Goal: Information Seeking & Learning: Learn about a topic

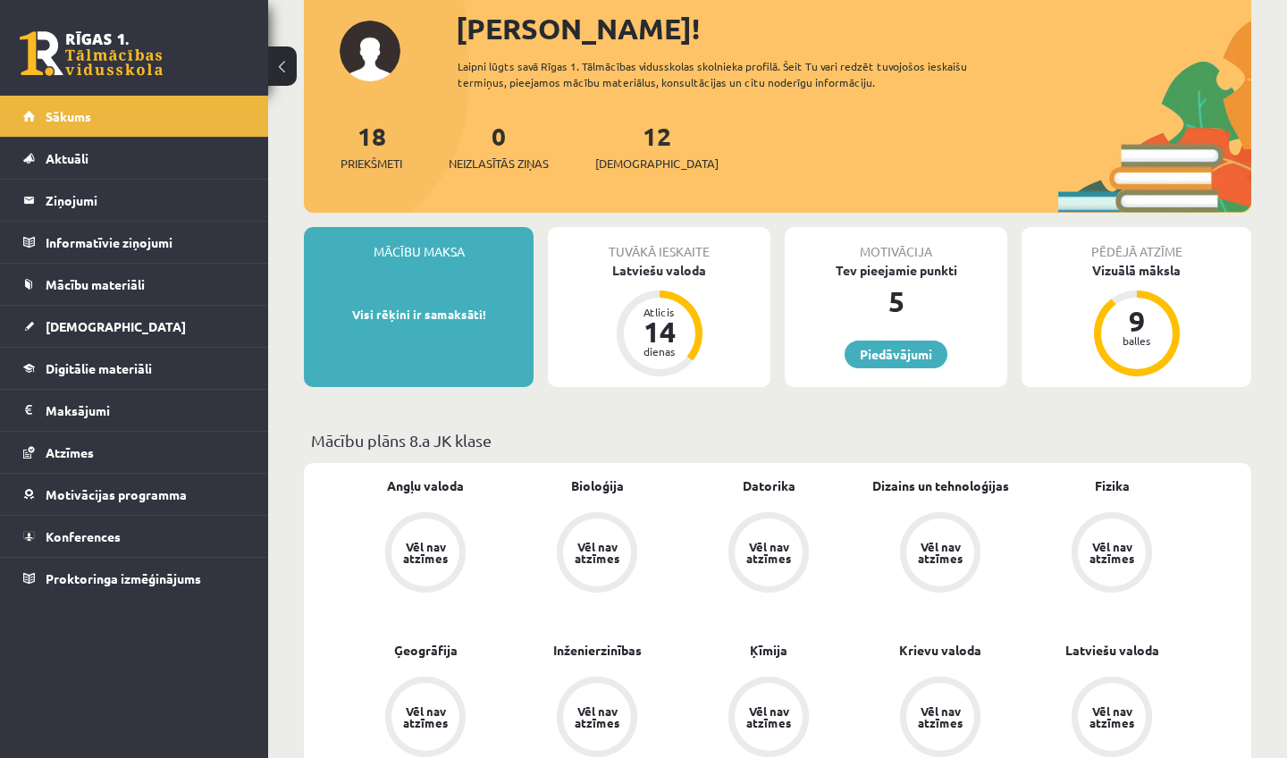
scroll to position [103, 0]
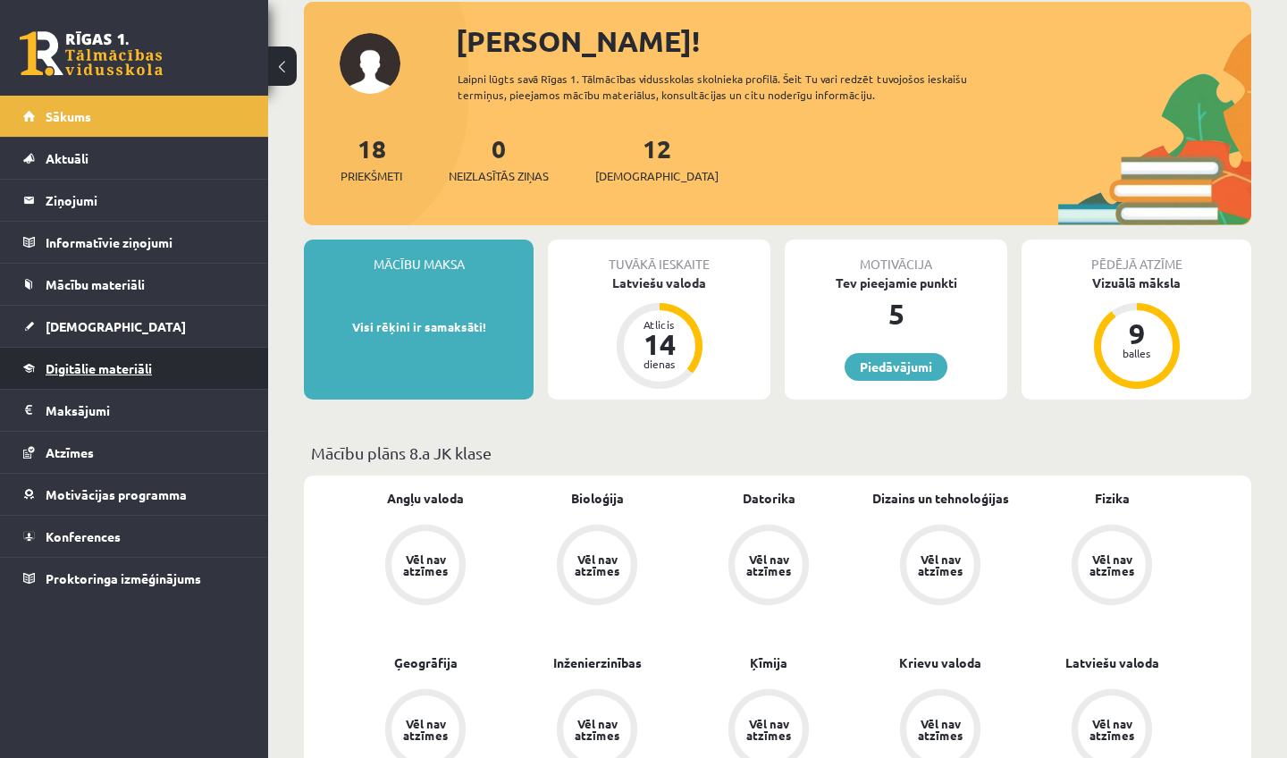
click at [137, 361] on span "Digitālie materiāli" at bounding box center [99, 368] width 106 height 16
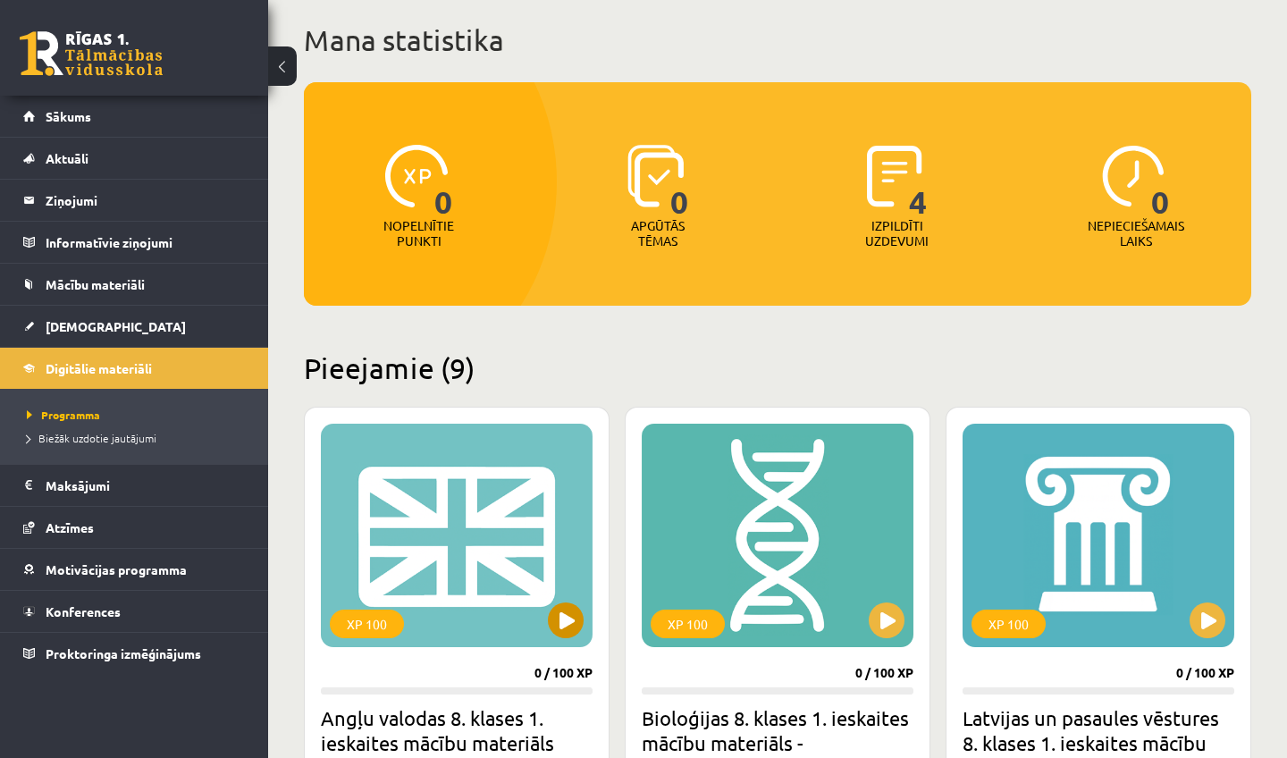
click at [509, 621] on div "XP 100" at bounding box center [457, 535] width 272 height 223
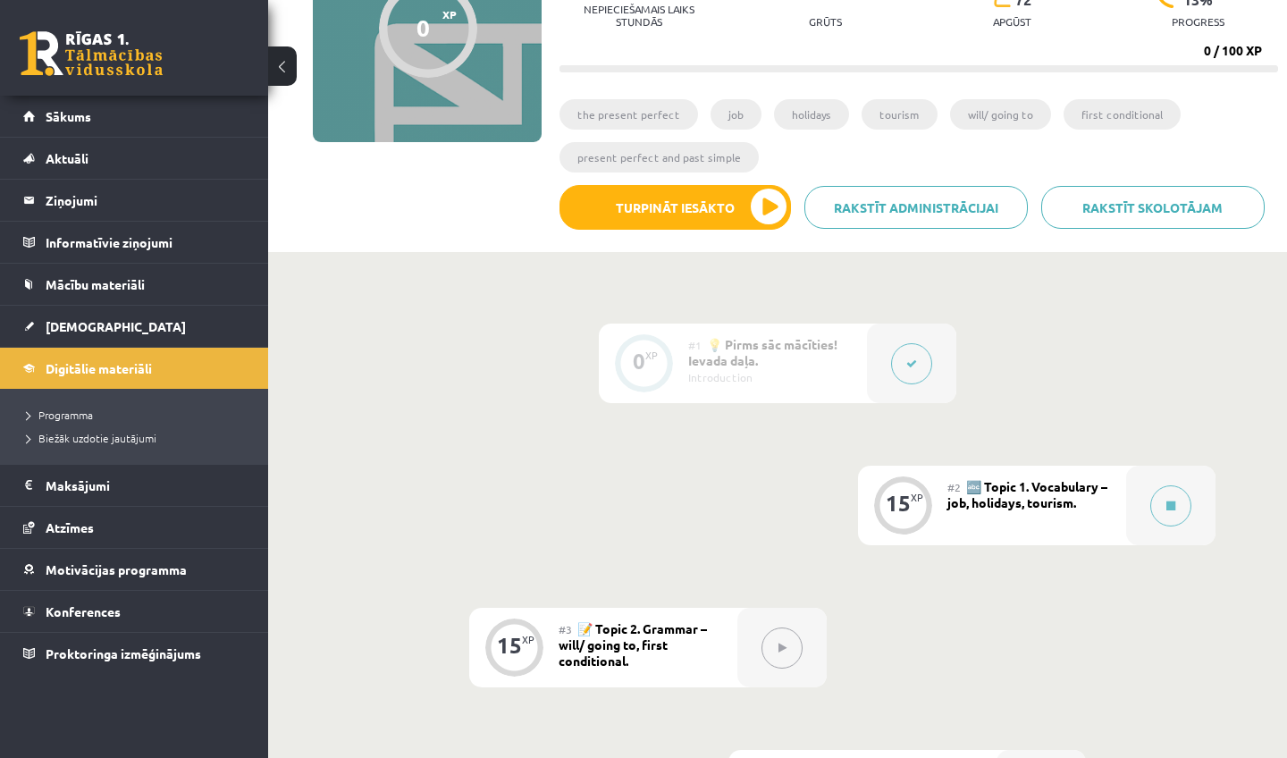
scroll to position [231, 0]
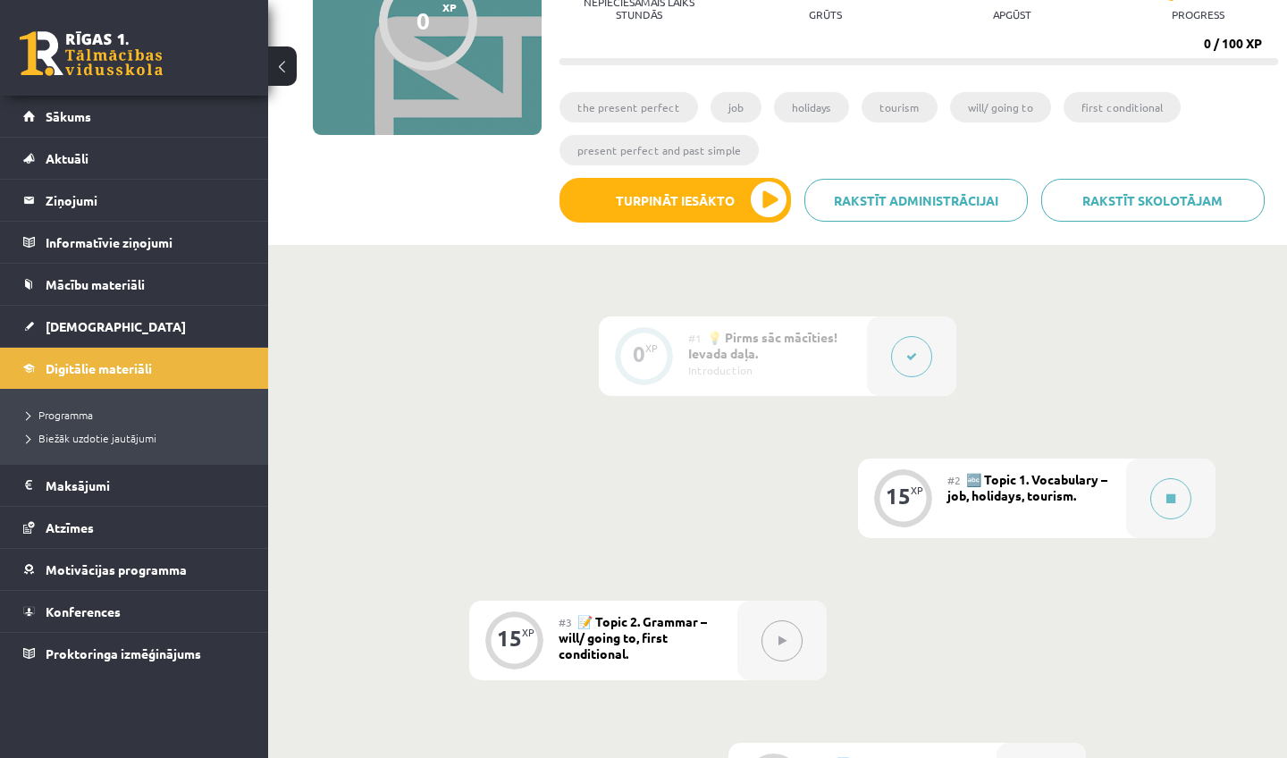
click at [927, 491] on div "15 XP" at bounding box center [903, 496] width 54 height 54
click at [716, 193] on button "Turpināt iesākto" at bounding box center [676, 200] width 232 height 45
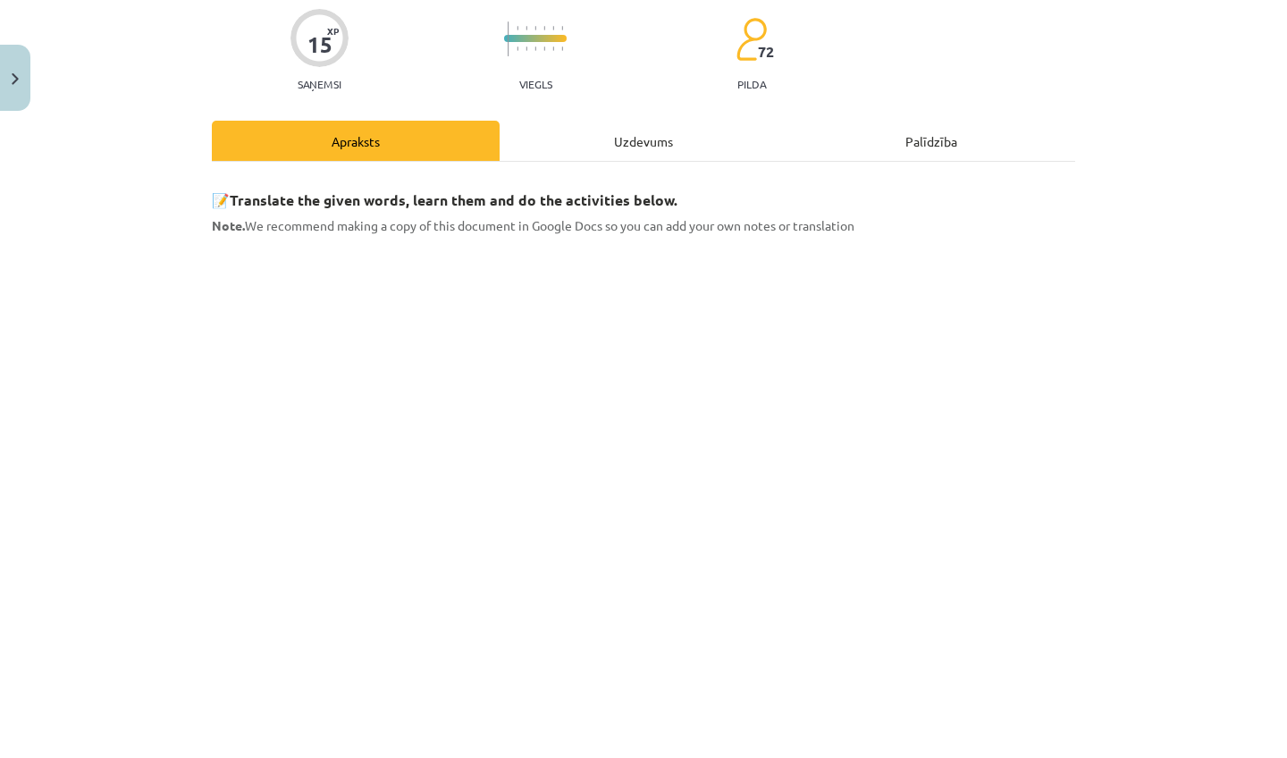
scroll to position [166, 0]
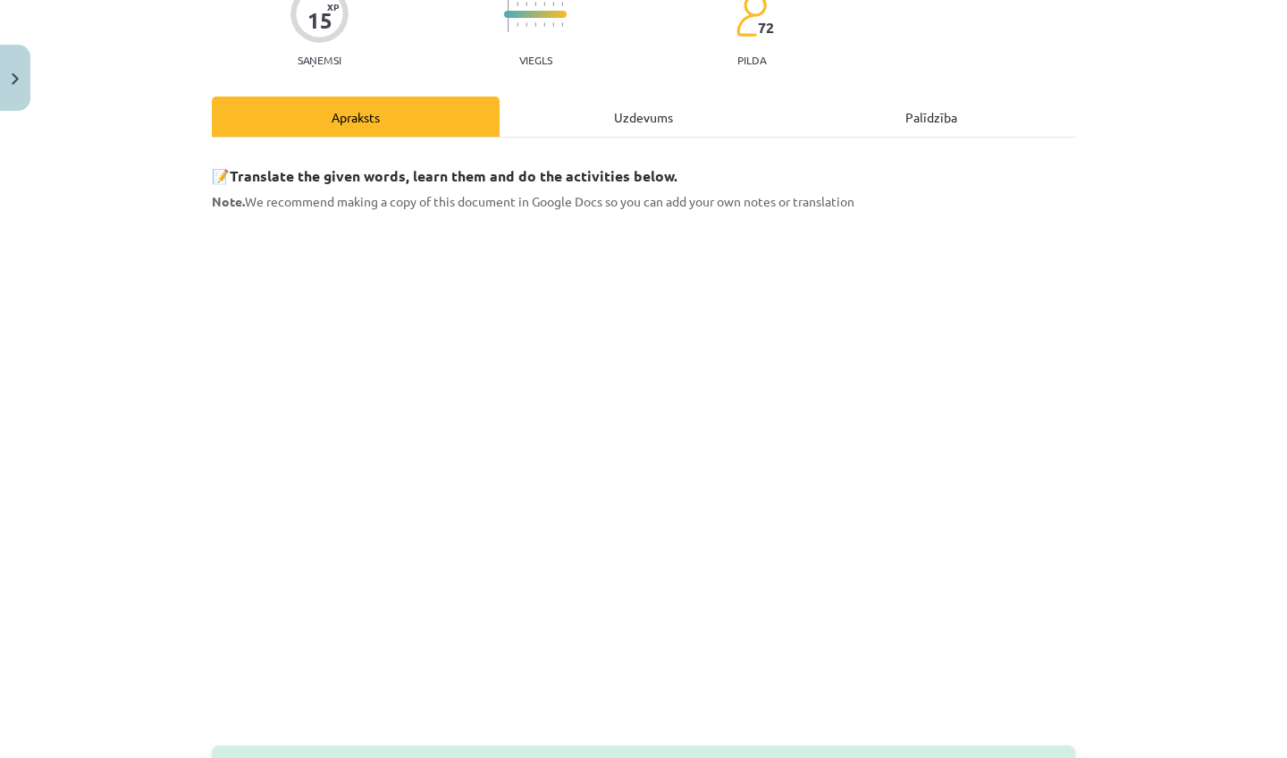
click at [1074, 392] on p at bounding box center [644, 478] width 864 height 513
click at [1237, 398] on div "Mācību tēma: Angļu valodas 8. klases 1. ieskaites mācību materiāls #2 🔤 Topic 1…" at bounding box center [643, 379] width 1287 height 758
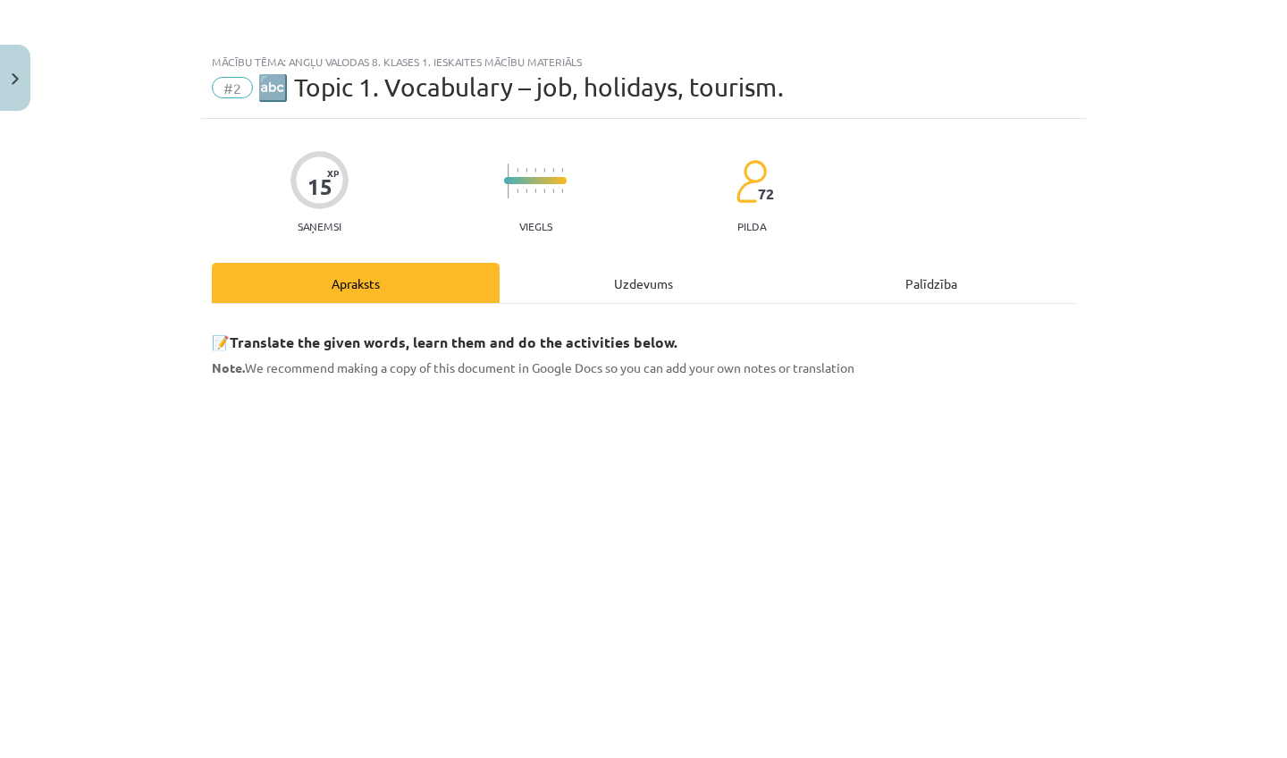
scroll to position [0, 0]
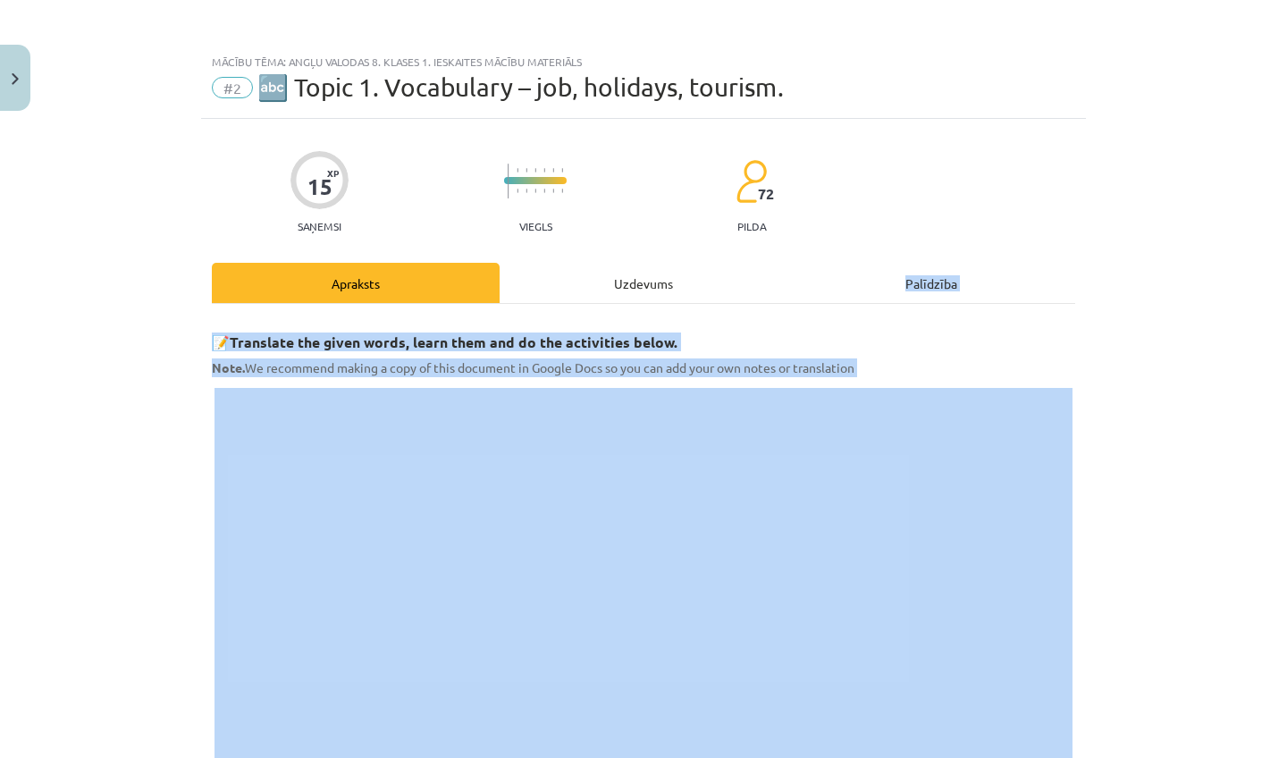
drag, startPoint x: 824, startPoint y: 268, endPoint x: 1108, endPoint y: 481, distance: 354.4
click at [1104, 474] on div "Mācību tēma: Angļu valodas 8. klases 1. ieskaites mācību materiāls #2 🔤 Topic 1…" at bounding box center [643, 379] width 1287 height 758
click at [1127, 428] on div "Mācību tēma: Angļu valodas 8. klases 1. ieskaites mācību materiāls #2 🔤 Topic 1…" at bounding box center [643, 379] width 1287 height 758
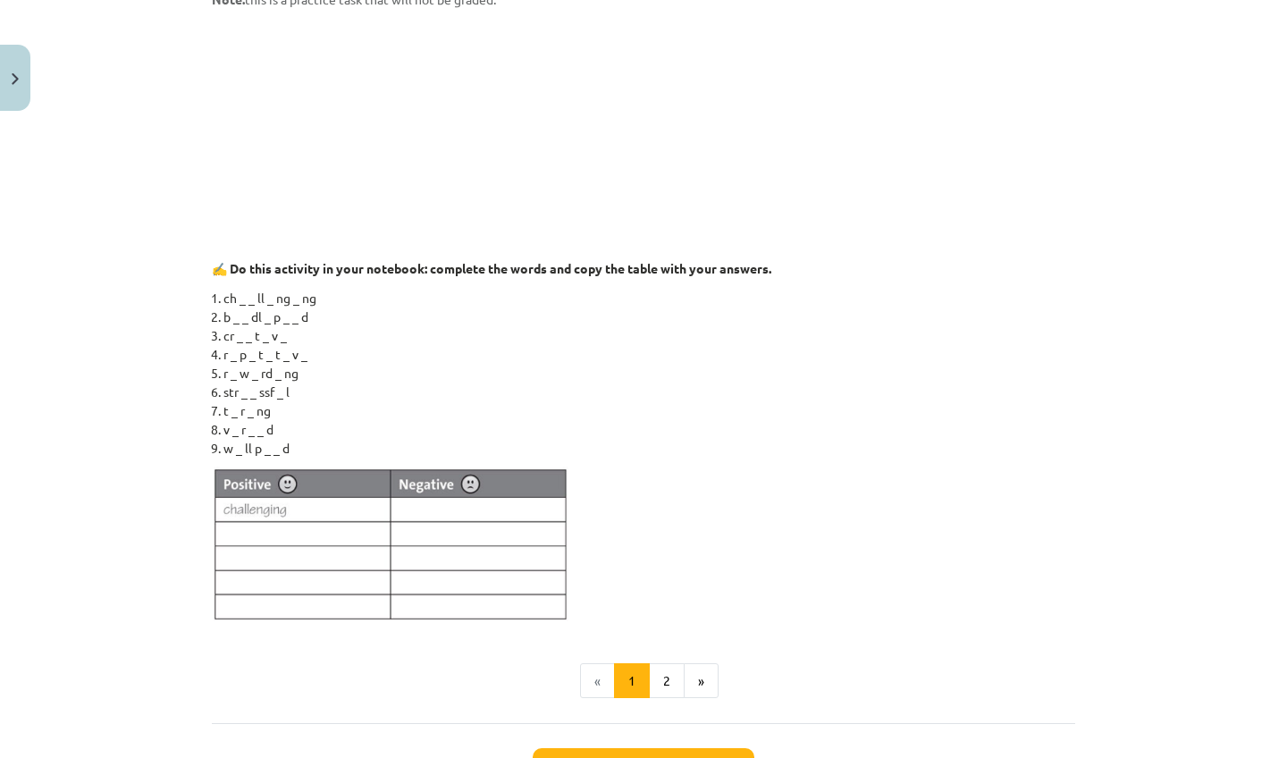
scroll to position [1050, 0]
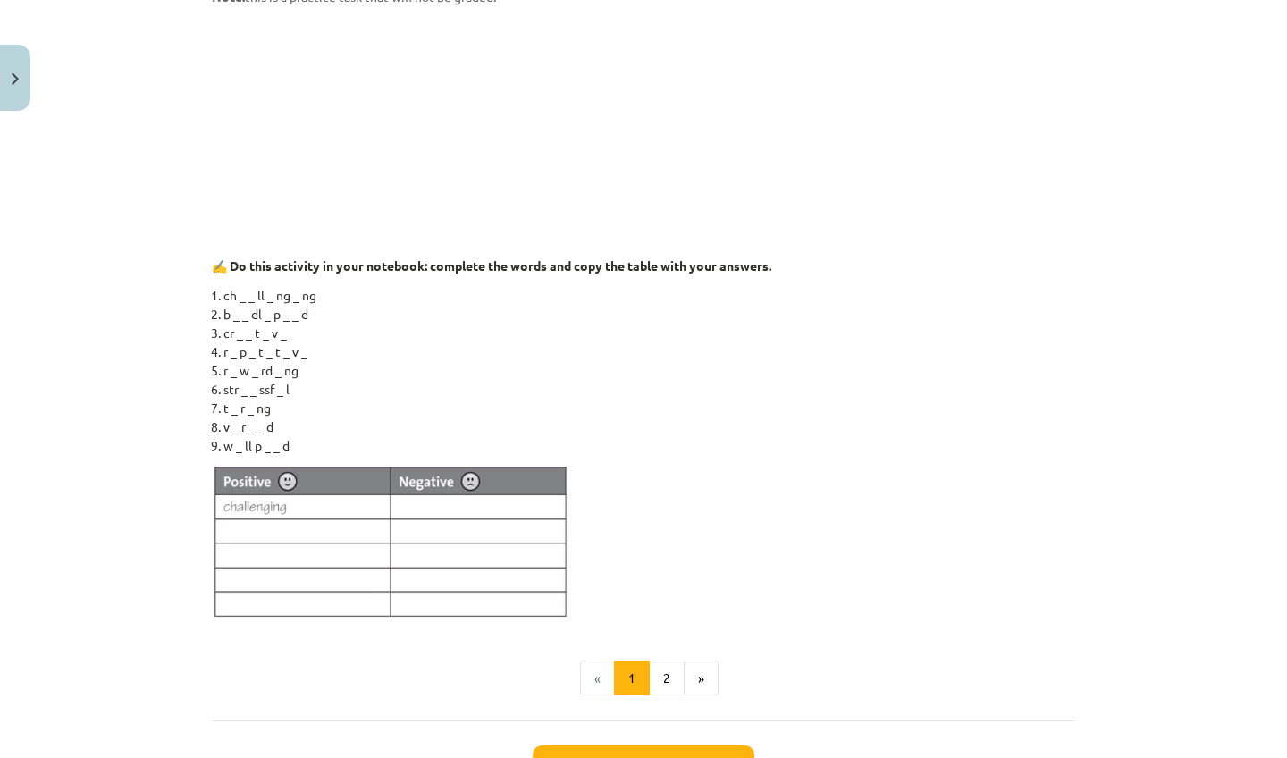
click at [309, 534] on img at bounding box center [391, 542] width 358 height 156
click at [666, 672] on button "2" at bounding box center [667, 679] width 36 height 36
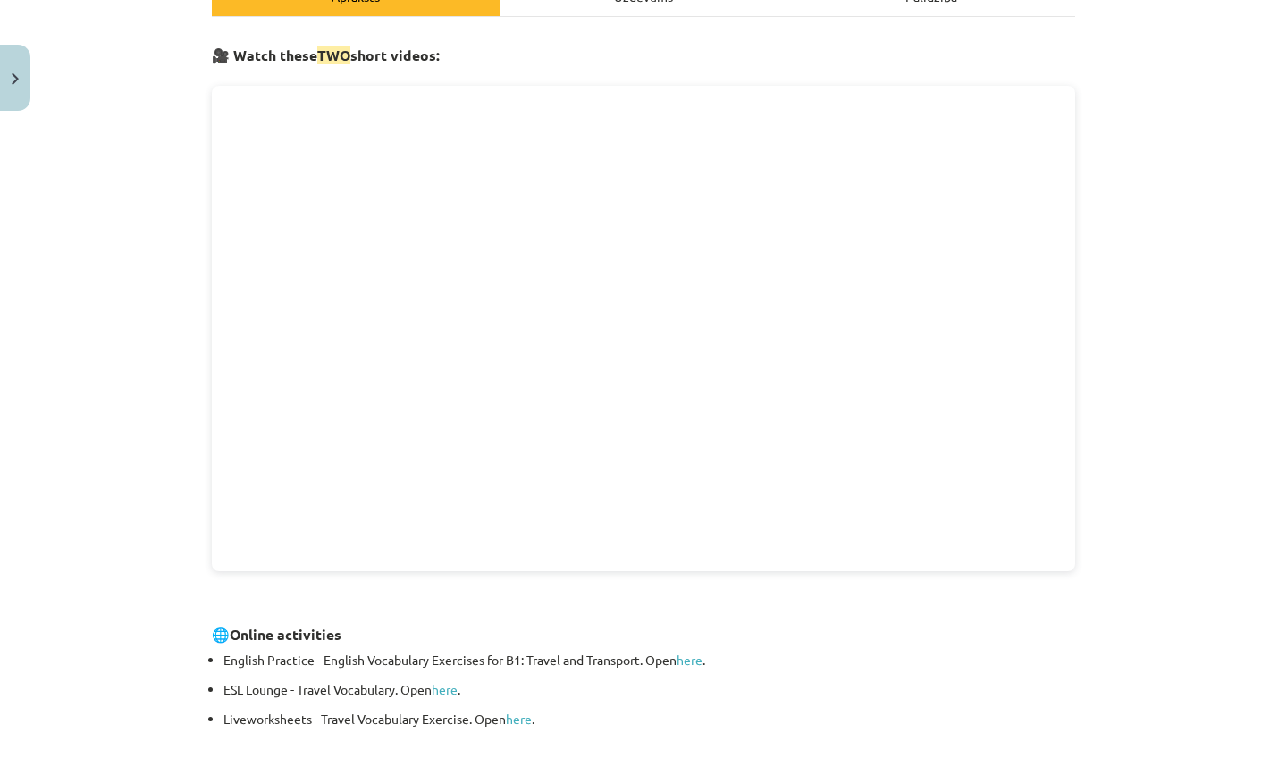
scroll to position [456, 0]
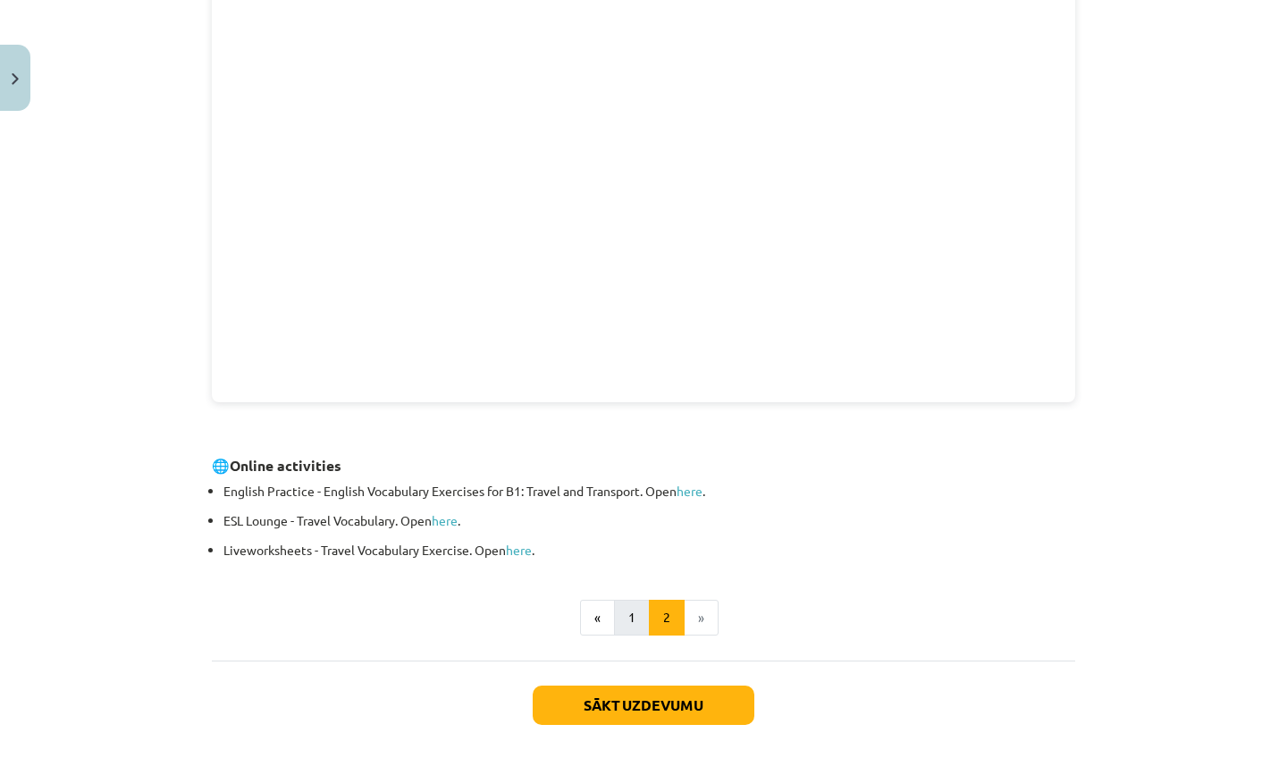
click at [626, 619] on button "1" at bounding box center [632, 618] width 36 height 36
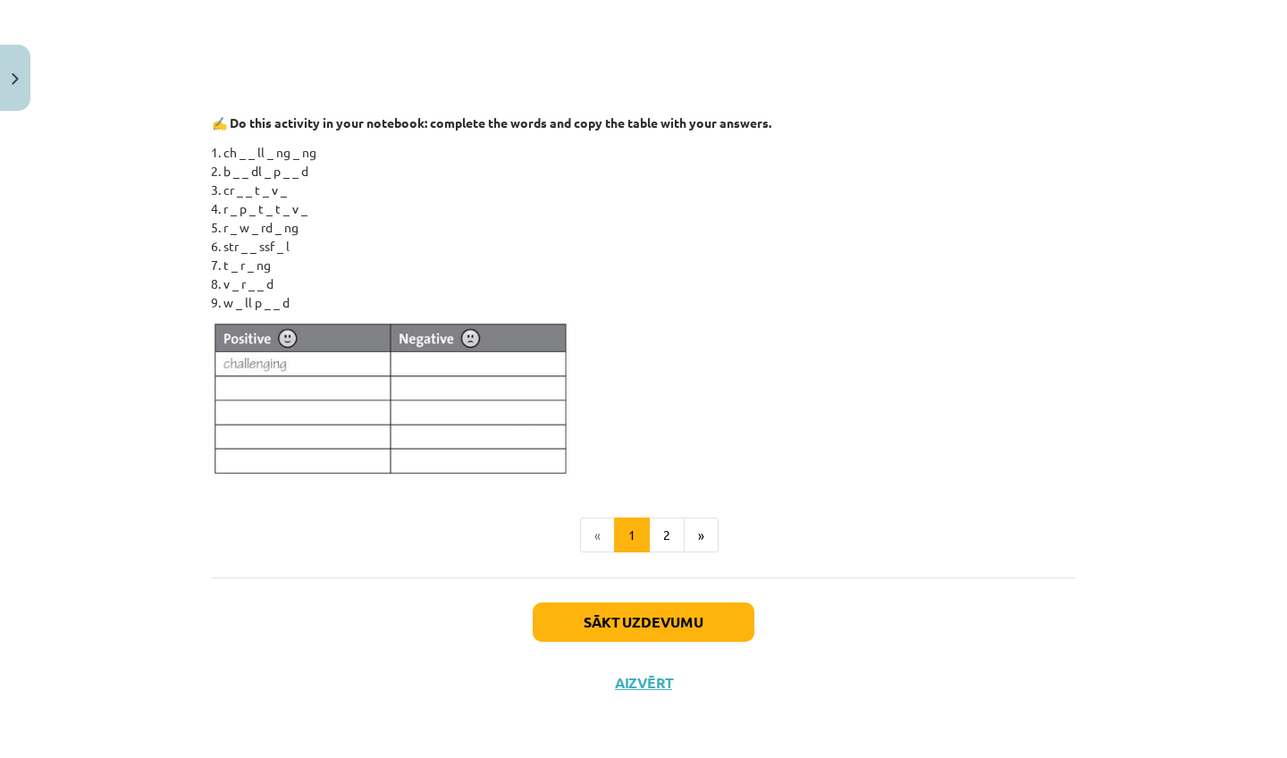
scroll to position [1560, 0]
click at [245, 147] on li "ch _ _ ll _ ng _ ng" at bounding box center [649, 152] width 852 height 19
click at [241, 155] on li "ch _ _ ll _ ng _ ng" at bounding box center [649, 152] width 852 height 19
click at [270, 231] on li "r _ w _ rd _ ng" at bounding box center [649, 227] width 852 height 19
click at [239, 162] on li "b _ _ dl _ p _ _ d" at bounding box center [649, 171] width 852 height 19
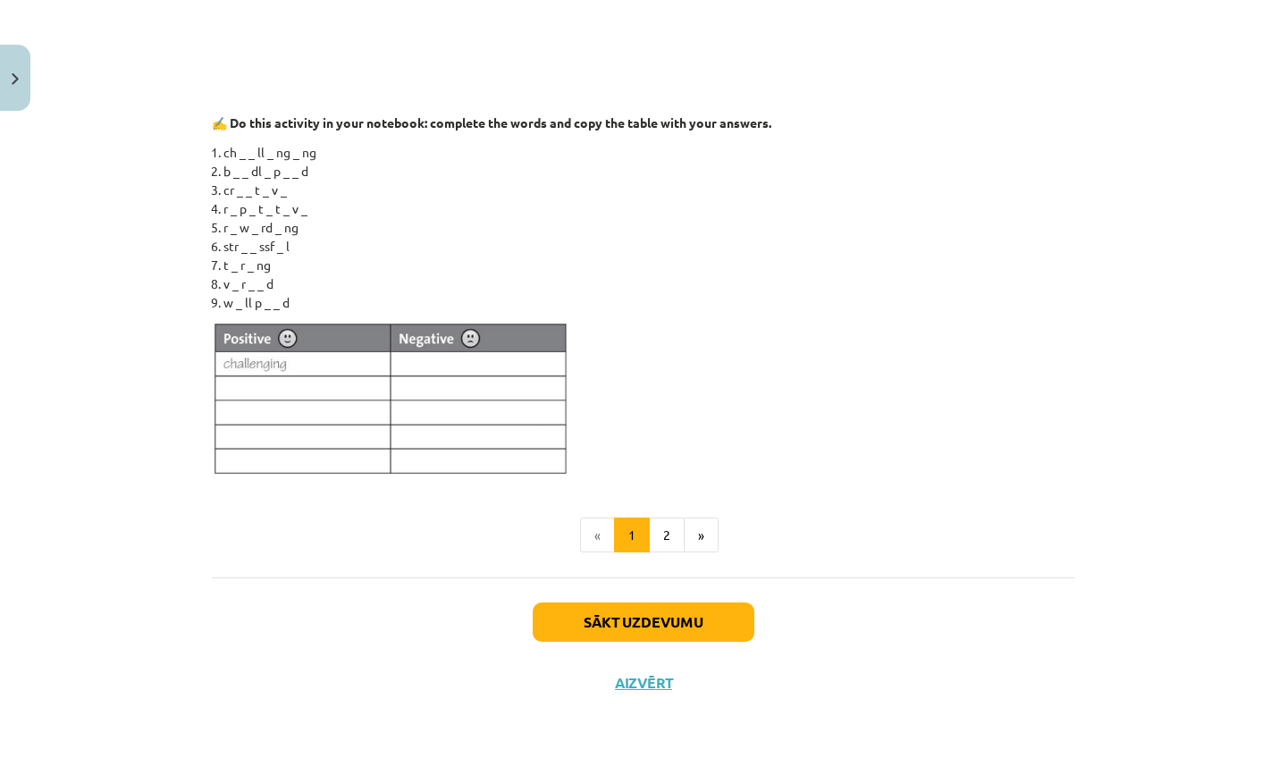
click at [246, 148] on li "ch _ _ ll _ ng _ ng" at bounding box center [649, 152] width 852 height 19
click at [655, 624] on button "Sākt uzdevumu" at bounding box center [644, 622] width 222 height 39
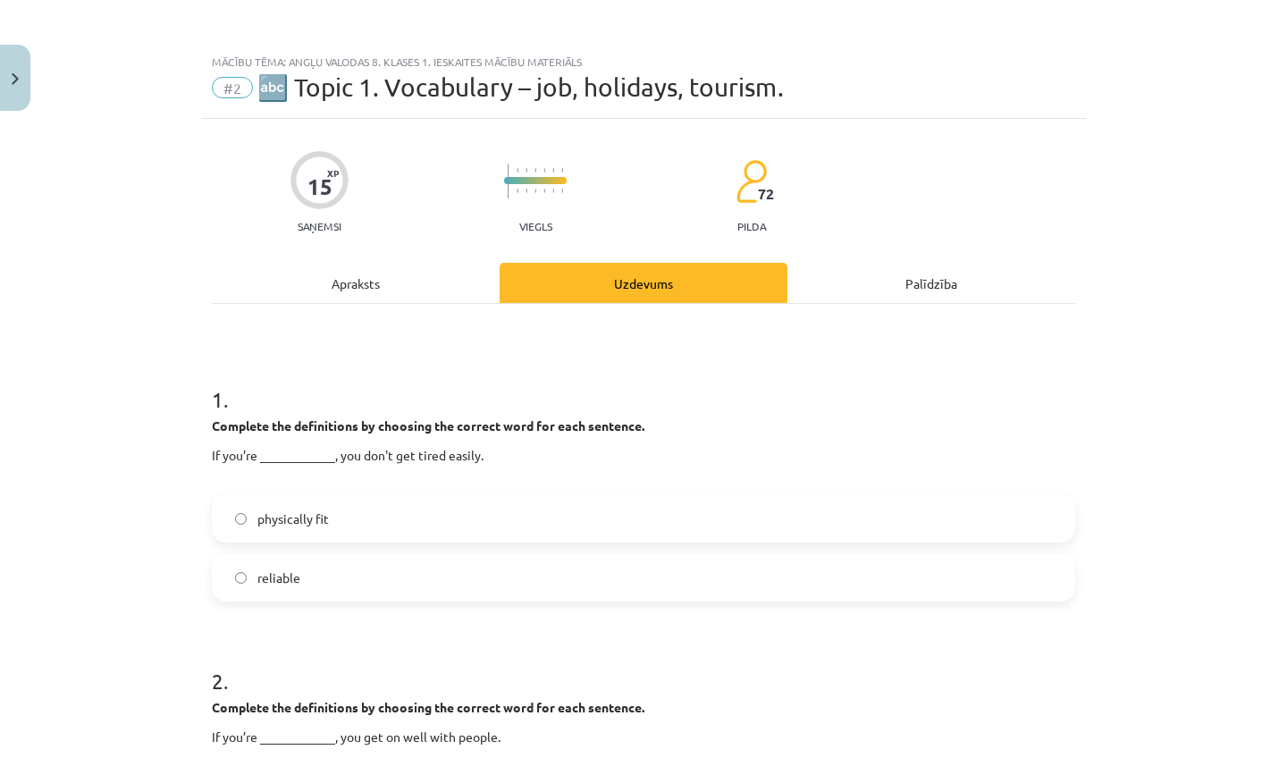
scroll to position [0, 0]
click at [611, 524] on label "physically fit" at bounding box center [644, 518] width 860 height 45
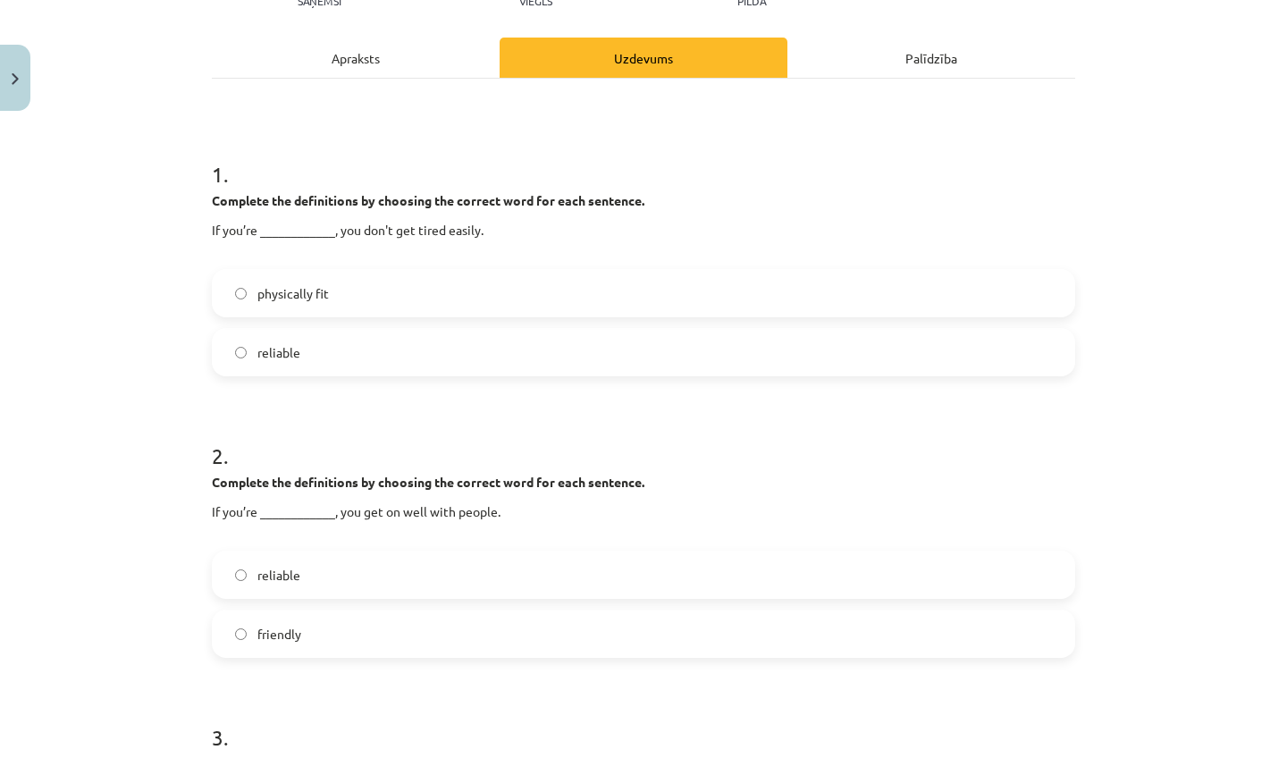
scroll to position [227, 0]
click at [541, 637] on label "friendly" at bounding box center [644, 632] width 860 height 45
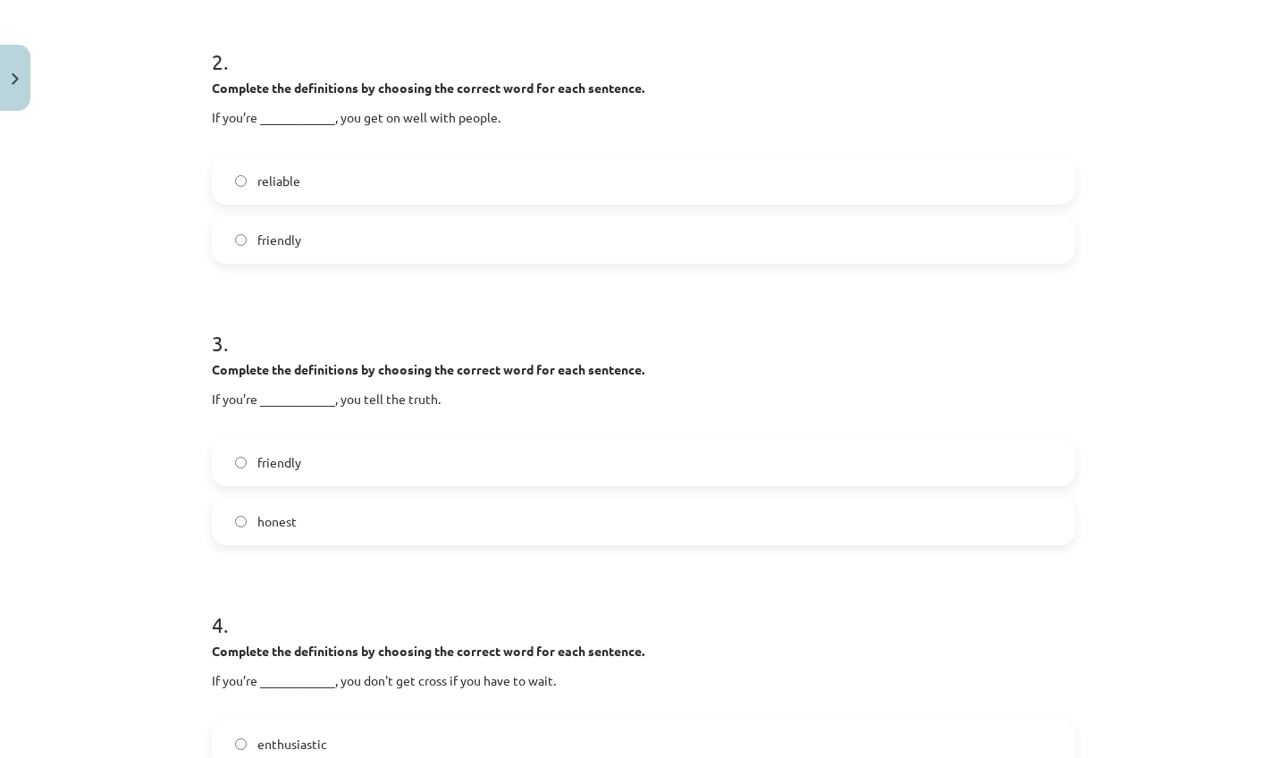
scroll to position [645, 0]
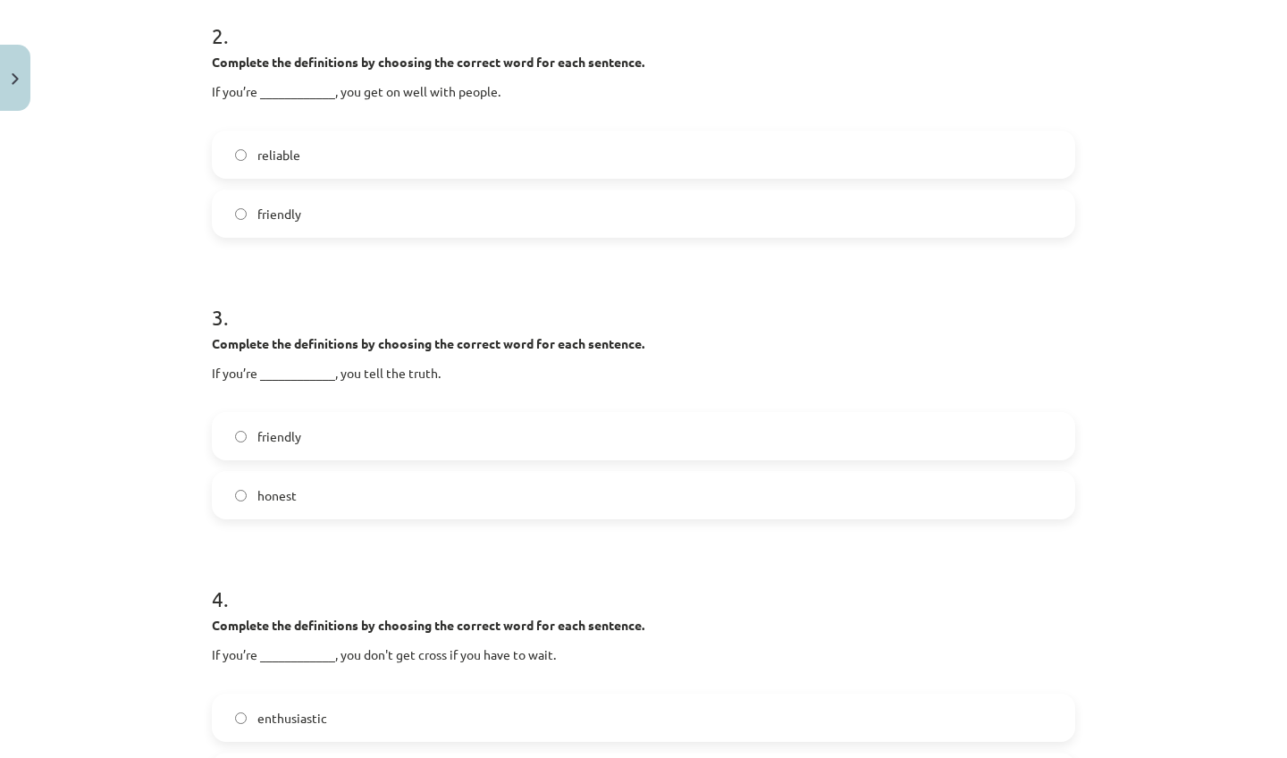
click at [505, 490] on label "honest" at bounding box center [644, 495] width 860 height 45
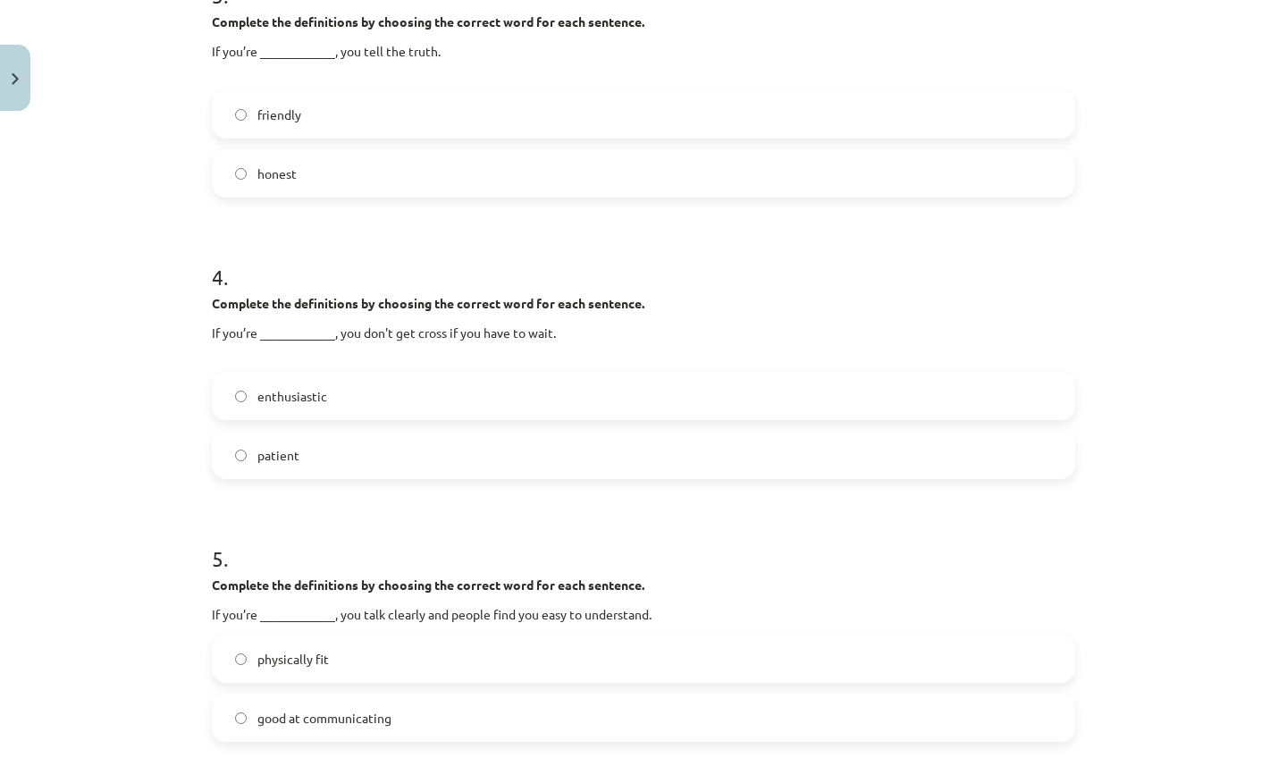
scroll to position [968, 0]
click at [485, 441] on label "patient" at bounding box center [644, 454] width 860 height 45
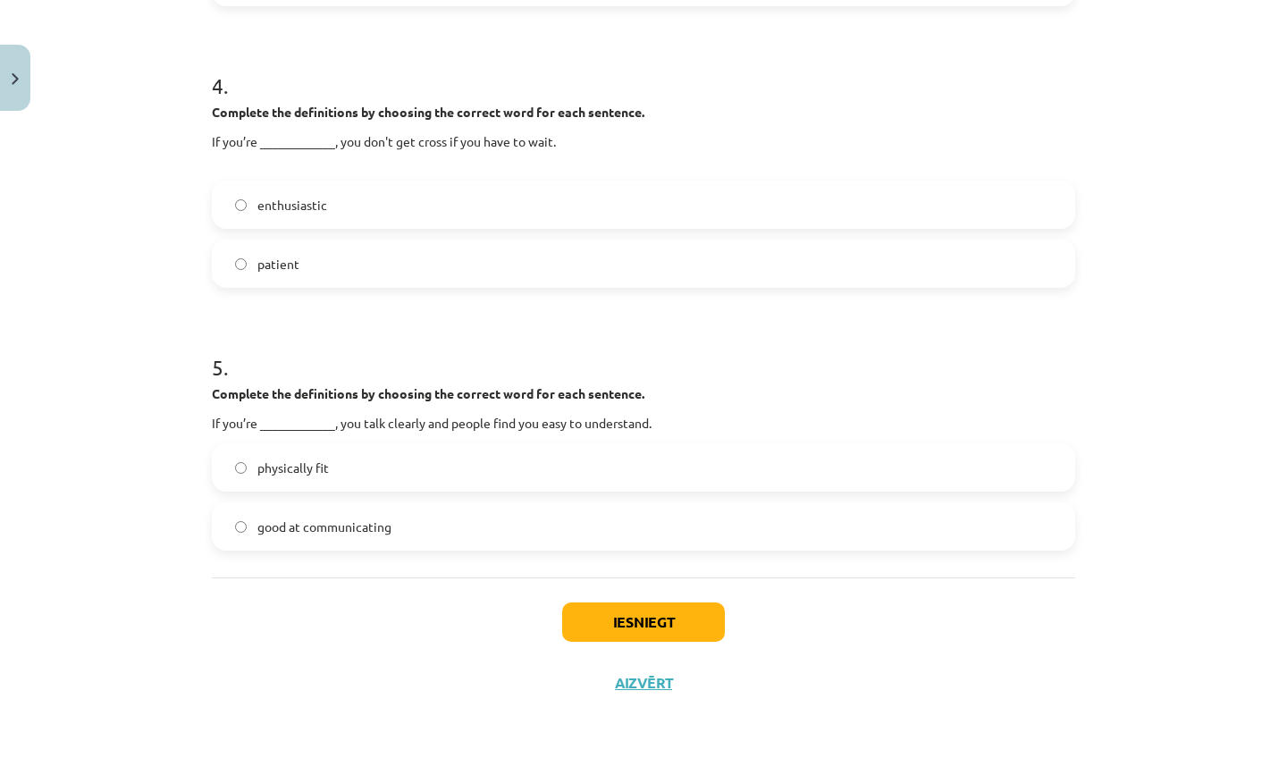
scroll to position [1161, 0]
click at [425, 510] on label "good at communicating" at bounding box center [644, 526] width 860 height 45
click at [646, 608] on button "Iesniegt" at bounding box center [643, 622] width 163 height 39
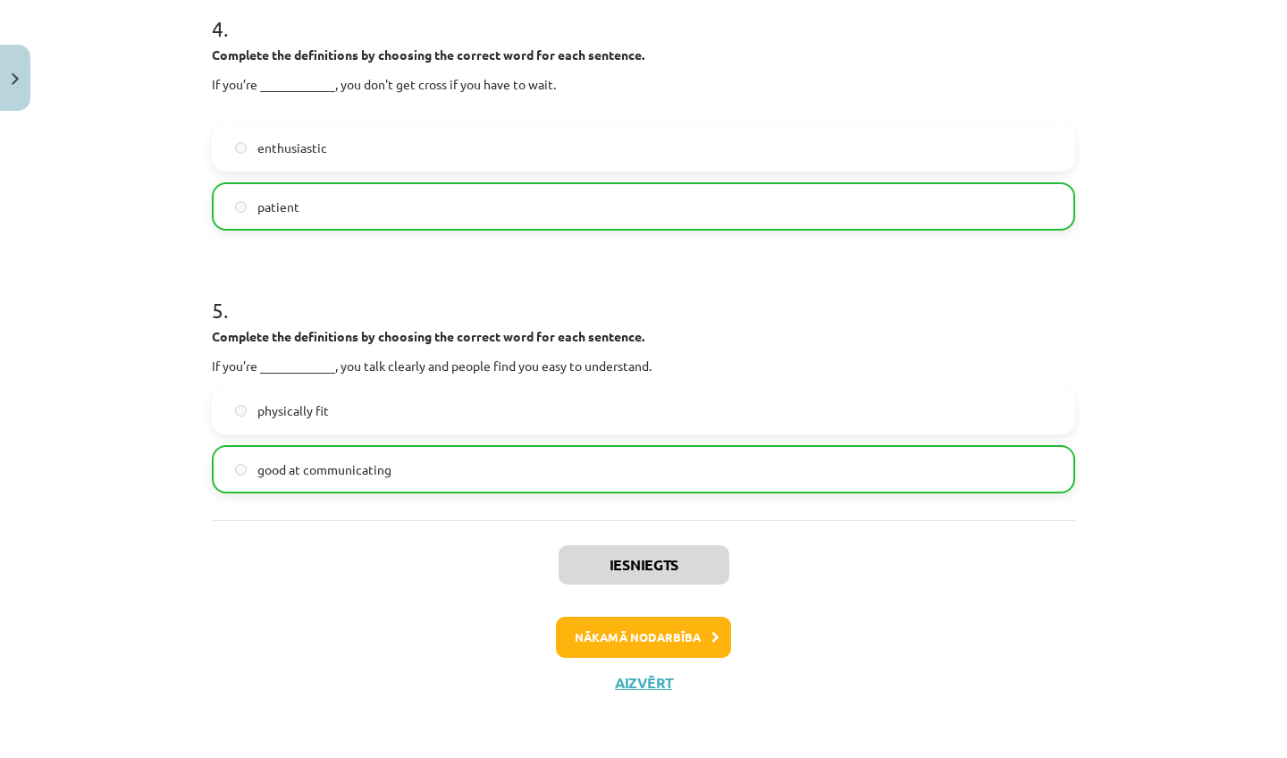
click at [593, 639] on button "Nākamā nodarbība" at bounding box center [643, 637] width 175 height 41
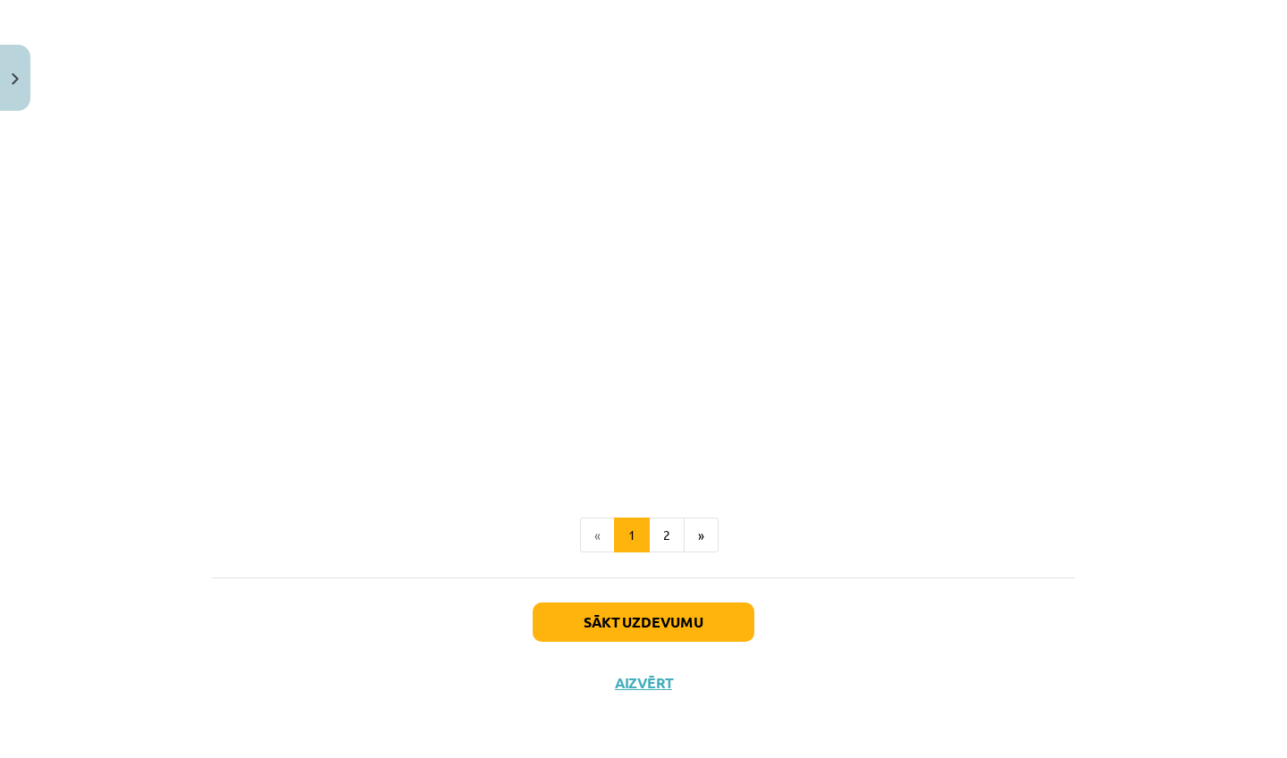
scroll to position [1478, 0]
click at [627, 682] on button "Aizvērt" at bounding box center [644, 683] width 68 height 18
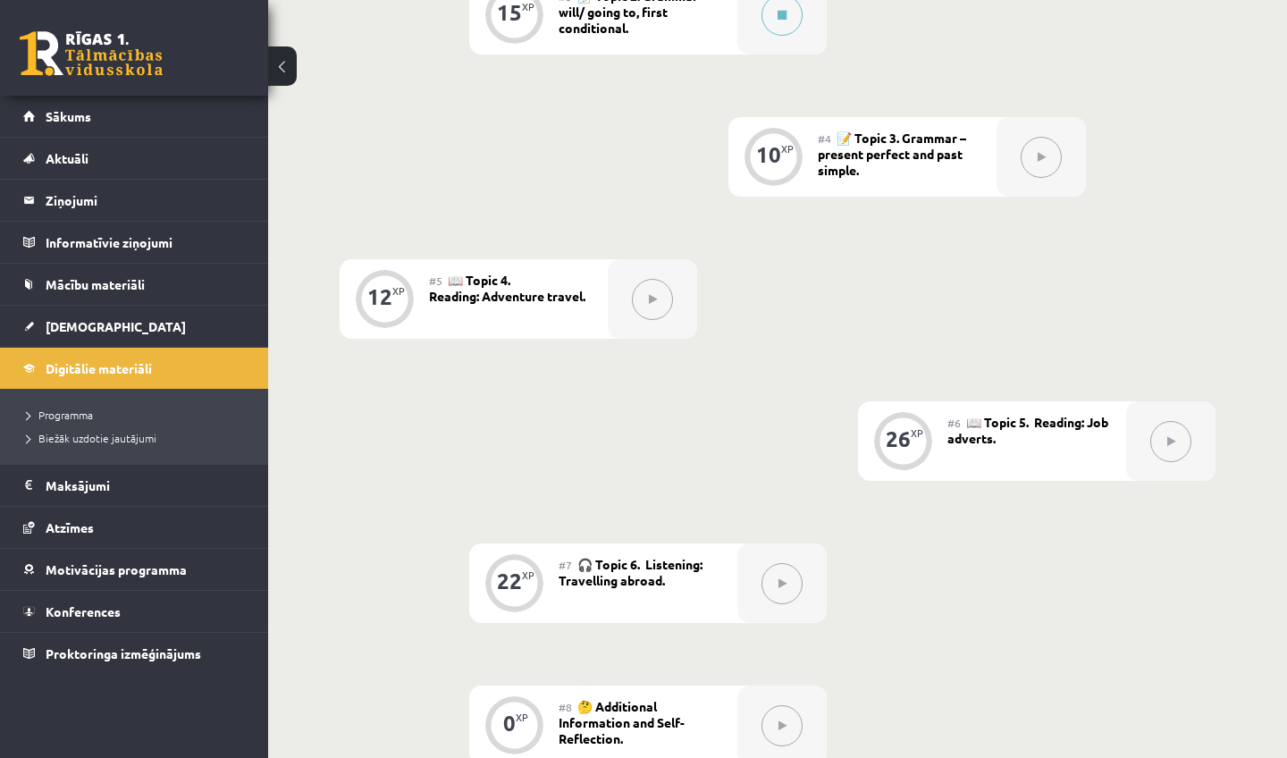
scroll to position [858, 0]
